Goal: Task Accomplishment & Management: Use online tool/utility

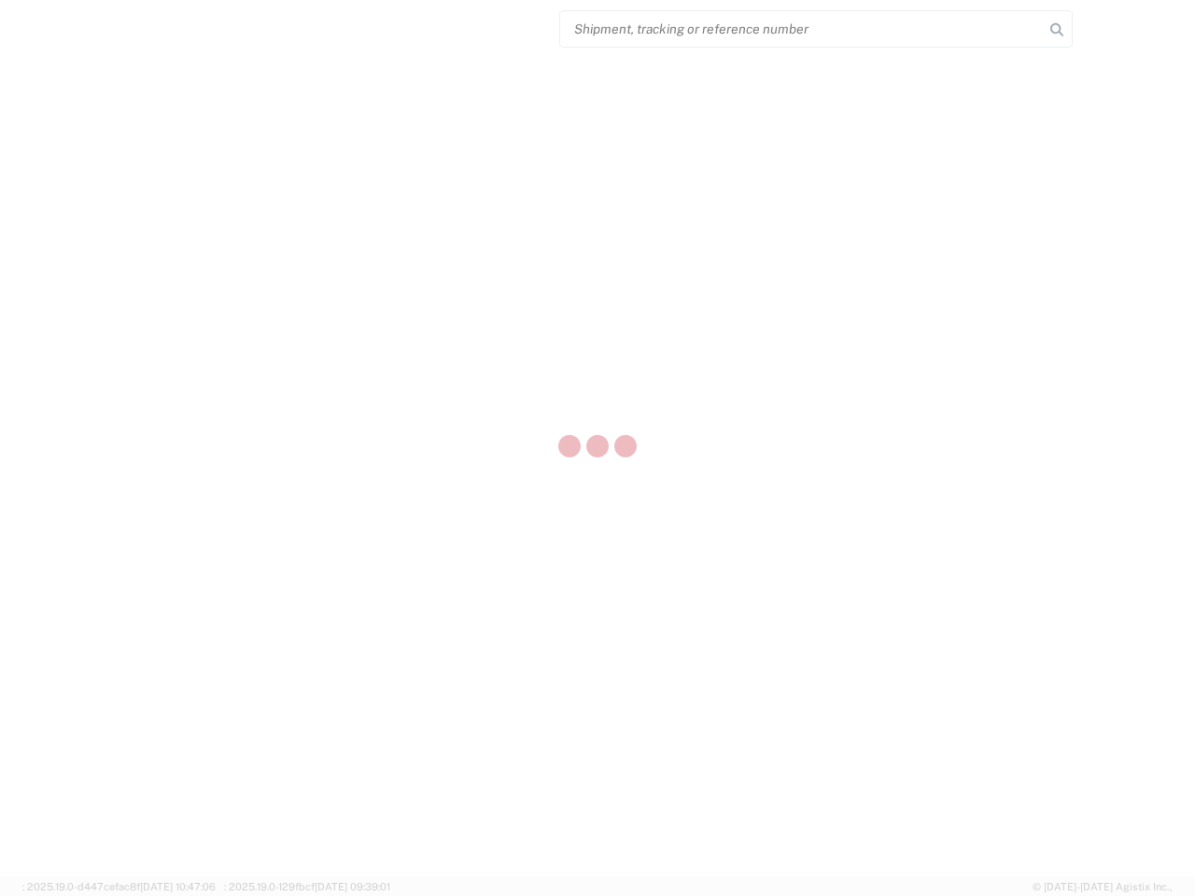
select select "US"
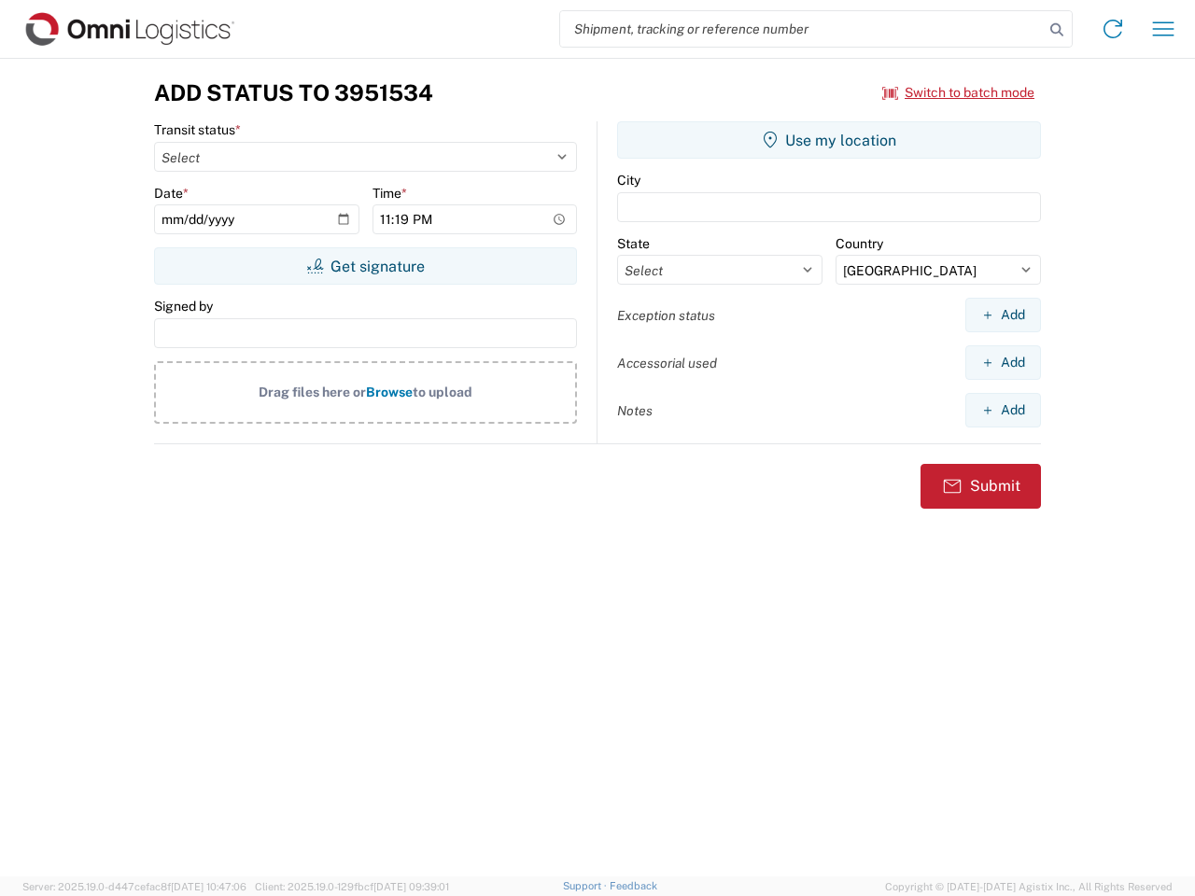
click at [802, 29] on input "search" at bounding box center [802, 28] width 484 height 35
click at [1057, 30] on icon at bounding box center [1057, 30] width 26 height 26
click at [1113, 29] on icon at bounding box center [1113, 29] width 30 height 30
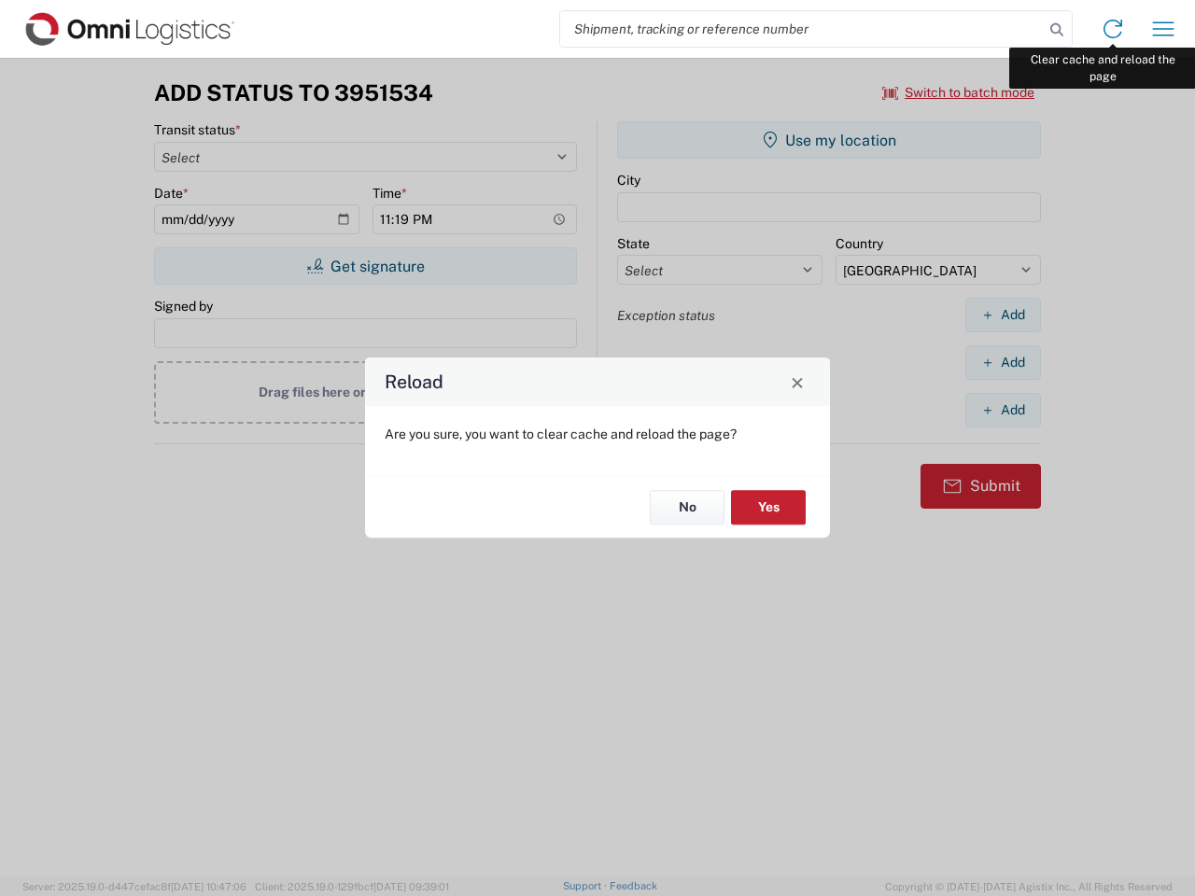
click at [1163, 29] on div "Reload Are you sure, you want to clear cache and reload the page? No Yes" at bounding box center [597, 448] width 1195 height 896
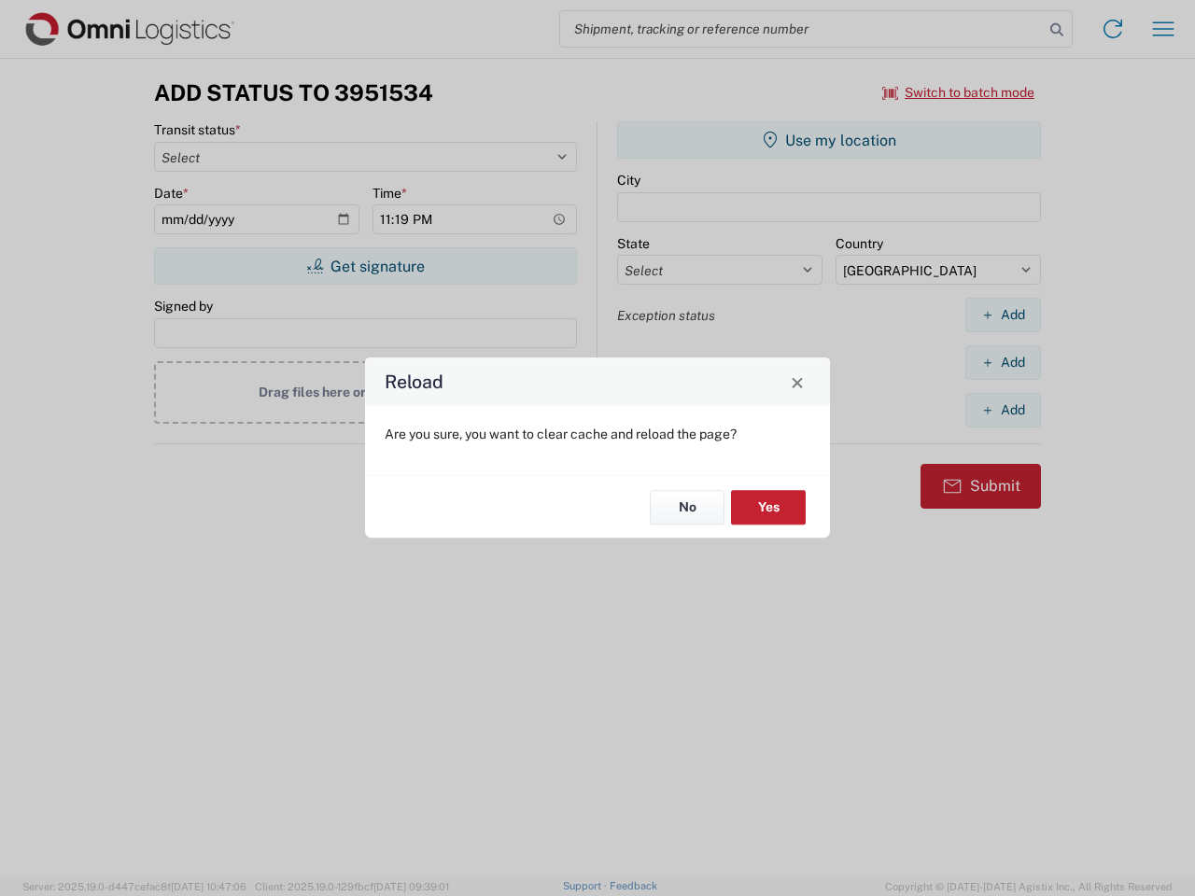
click at [959, 92] on div "Reload Are you sure, you want to clear cache and reload the page? No Yes" at bounding box center [597, 448] width 1195 height 896
click at [365, 266] on div "Reload Are you sure, you want to clear cache and reload the page? No Yes" at bounding box center [597, 448] width 1195 height 896
click at [829, 140] on div "Reload Are you sure, you want to clear cache and reload the page? No Yes" at bounding box center [597, 448] width 1195 height 896
click at [1003, 315] on div "Reload Are you sure, you want to clear cache and reload the page? No Yes" at bounding box center [597, 448] width 1195 height 896
click at [1003, 362] on div "Reload Are you sure, you want to clear cache and reload the page? No Yes" at bounding box center [597, 448] width 1195 height 896
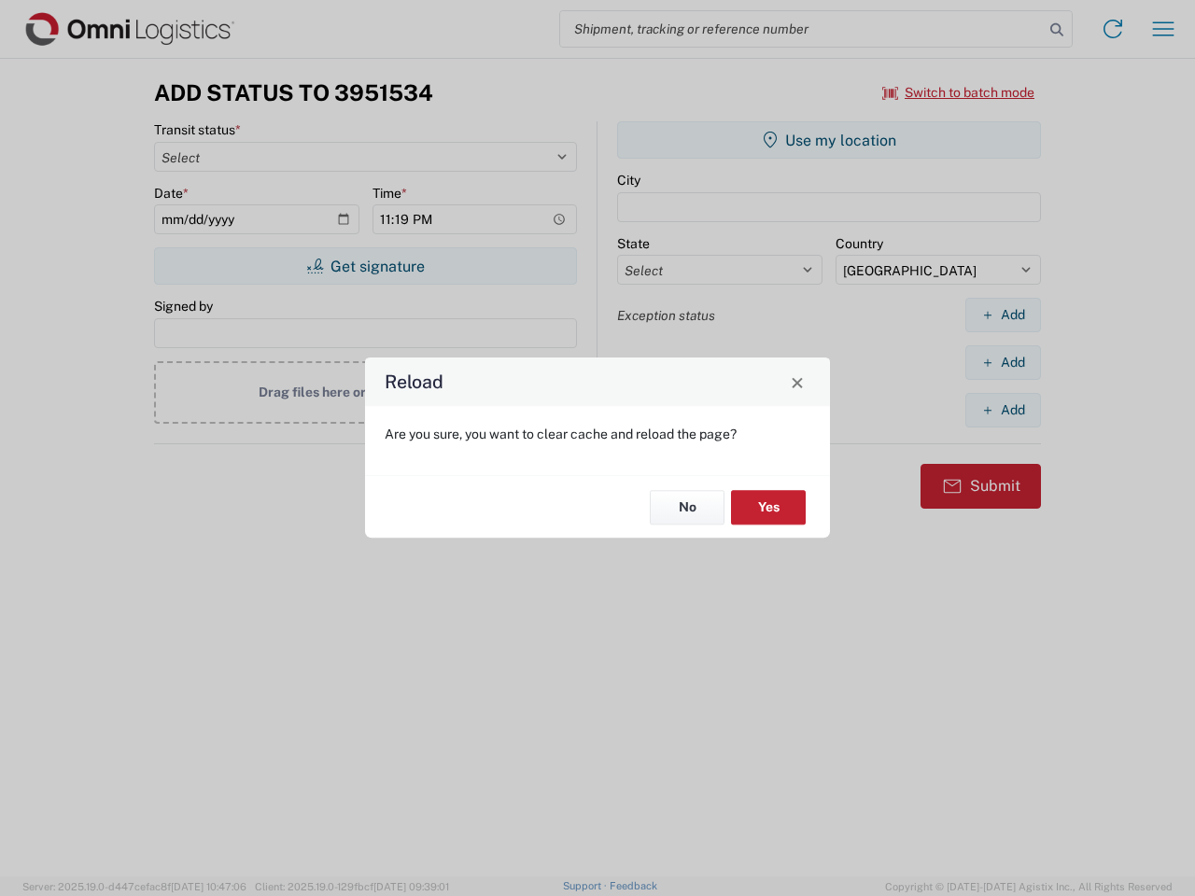
click at [1003, 410] on div "Reload Are you sure, you want to clear cache and reload the page? No Yes" at bounding box center [597, 448] width 1195 height 896
